Goal: Information Seeking & Learning: Find specific fact

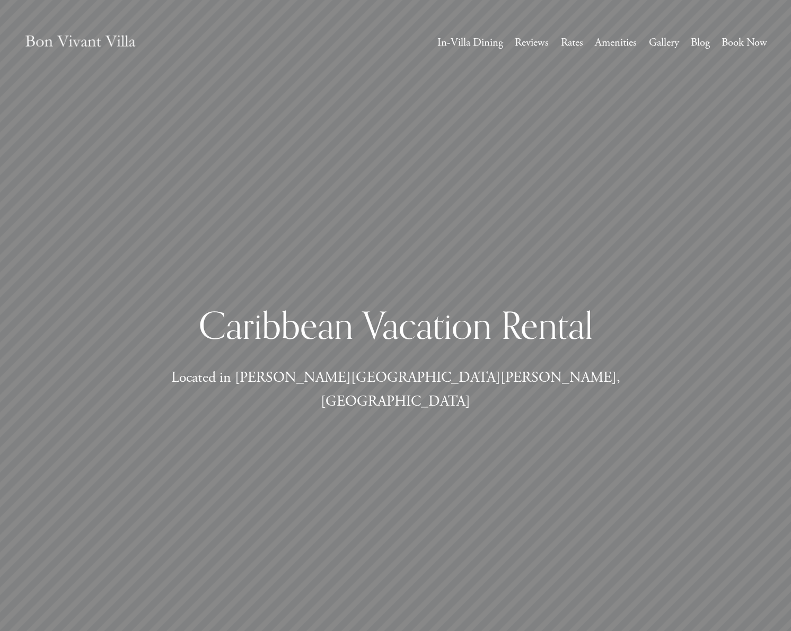
click at [573, 45] on link "Rates" at bounding box center [572, 43] width 22 height 20
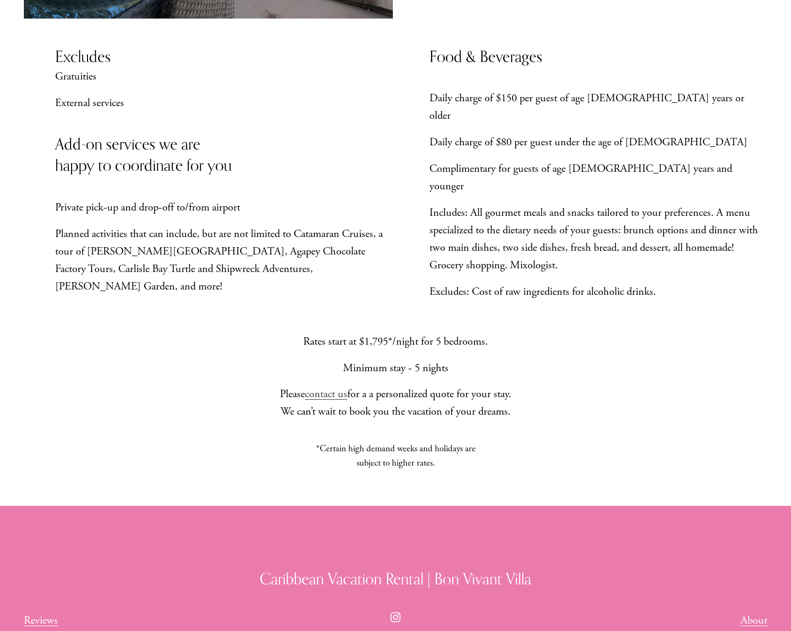
scroll to position [777, 0]
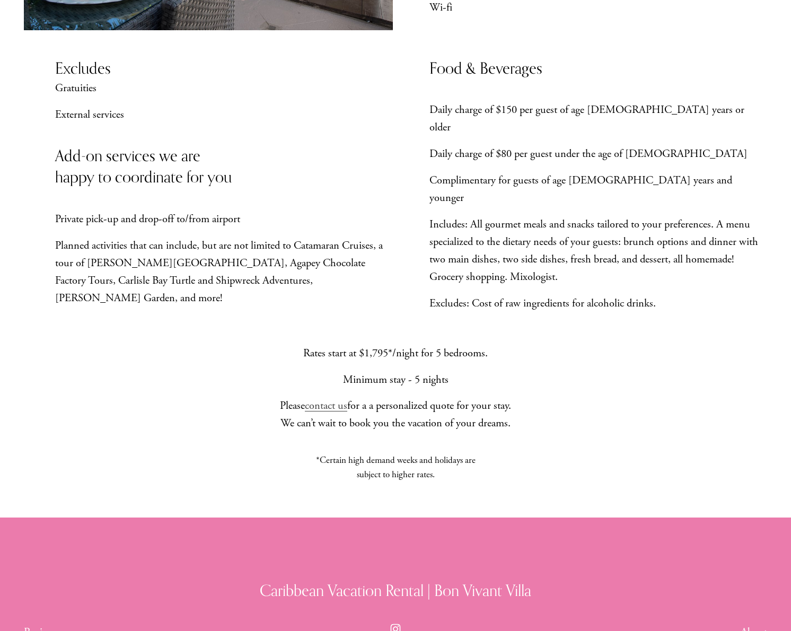
drag, startPoint x: 302, startPoint y: 329, endPoint x: 460, endPoint y: 327, distance: 158.0
click at [496, 345] on p "Rates start at $1,795*/night for 5 bedrooms." at bounding box center [396, 353] width 244 height 17
copy p "Rates start at $1,795*/night for 5 bedrooms."
